Goal: Find specific page/section: Find specific page/section

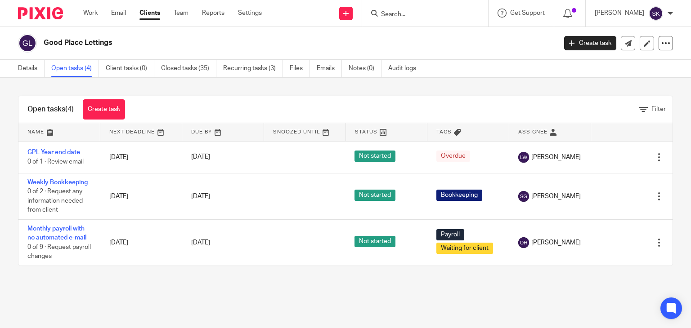
click at [421, 20] on div at bounding box center [425, 13] width 126 height 27
click at [411, 17] on input "Search" at bounding box center [420, 15] width 81 height 8
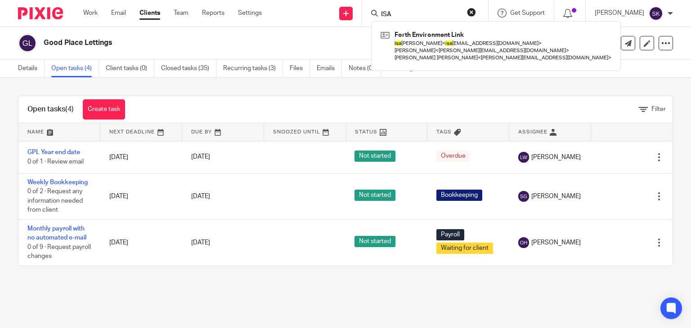
type input "ISA"
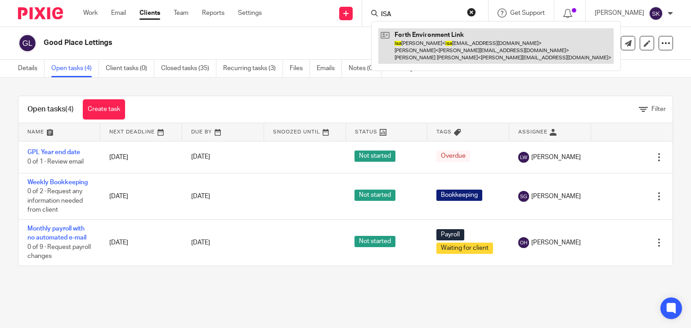
click at [438, 43] on link at bounding box center [495, 46] width 235 height 36
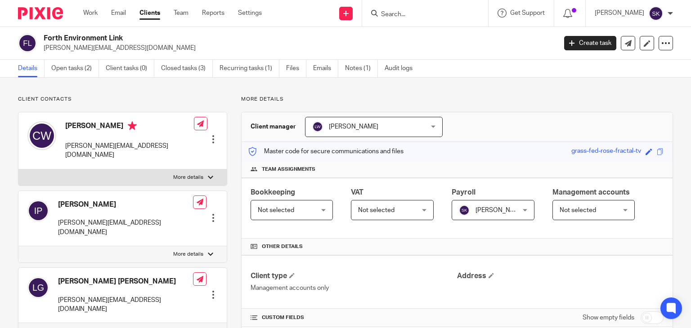
click at [85, 79] on div "Client contacts [PERSON_NAME] [PERSON_NAME][EMAIL_ADDRESS][DOMAIN_NAME] Edit co…" at bounding box center [345, 299] width 691 height 442
click at [83, 73] on link "Open tasks (2)" at bounding box center [75, 69] width 48 height 18
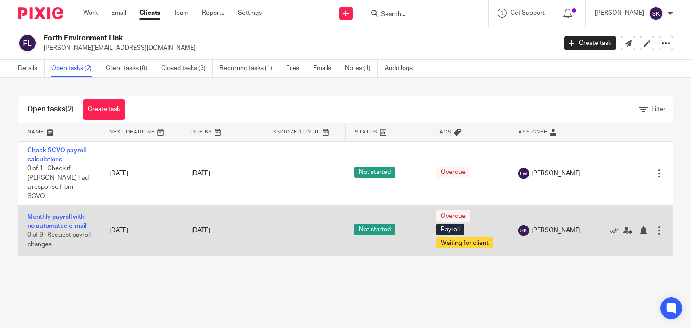
click at [600, 226] on div at bounding box center [627, 230] width 55 height 9
click at [610, 227] on icon at bounding box center [614, 231] width 9 height 9
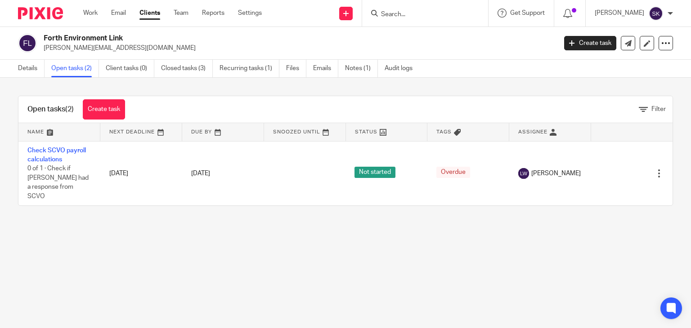
click at [405, 15] on input "Search" at bounding box center [420, 15] width 81 height 8
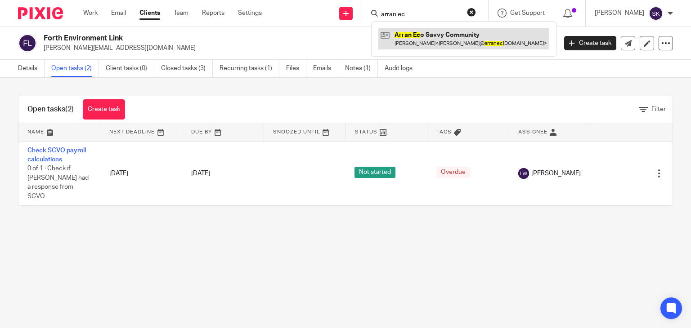
type input "arran ec"
click at [416, 31] on link at bounding box center [463, 38] width 171 height 21
